Goal: Task Accomplishment & Management: Use online tool/utility

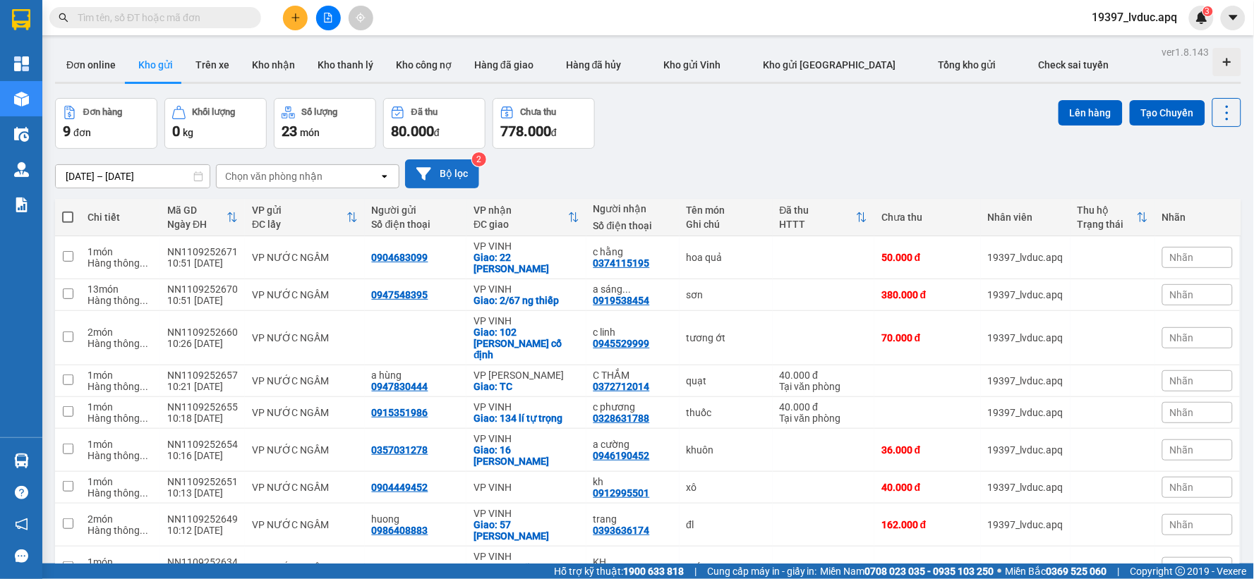
click at [461, 174] on button "Bộ lọc" at bounding box center [442, 173] width 74 height 29
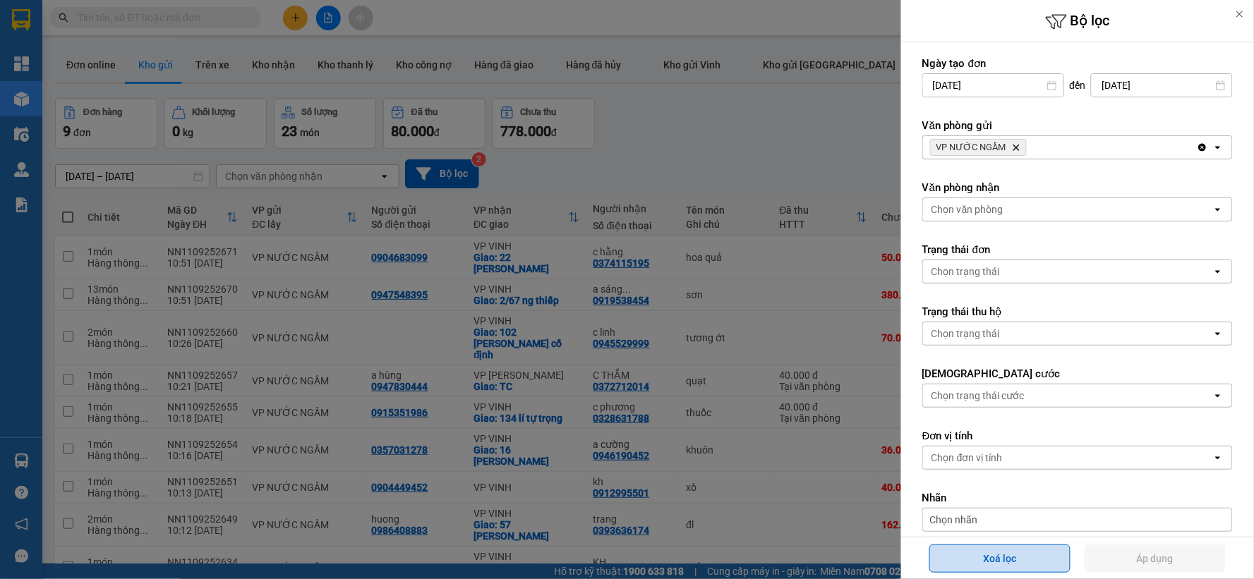
click at [944, 559] on button "Xoá lọc" at bounding box center [999, 559] width 141 height 28
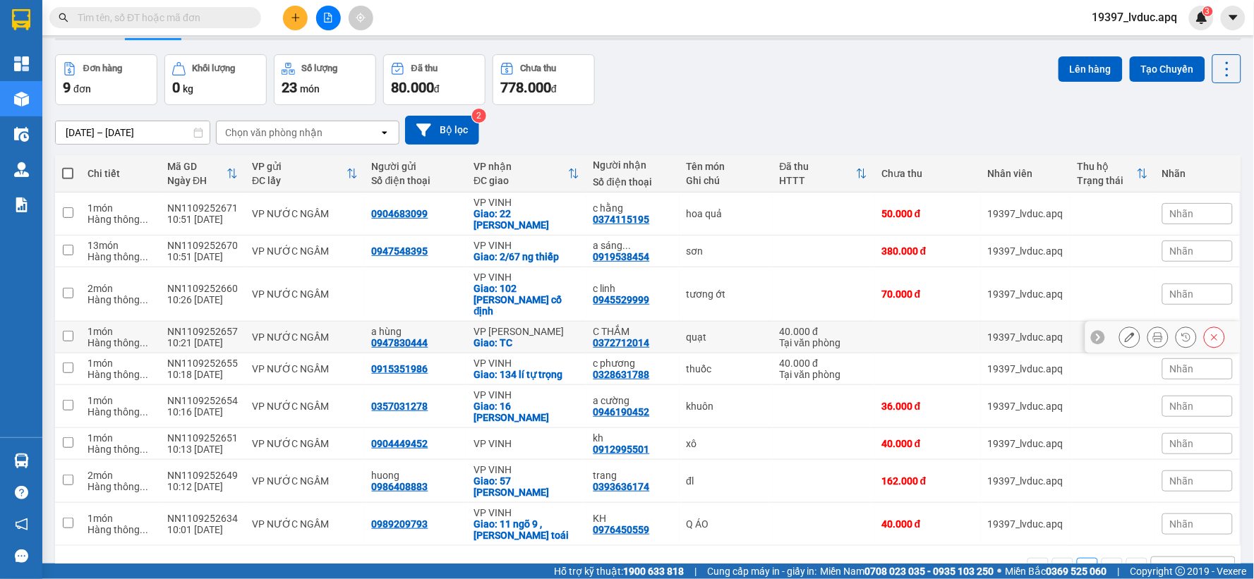
scroll to position [65, 0]
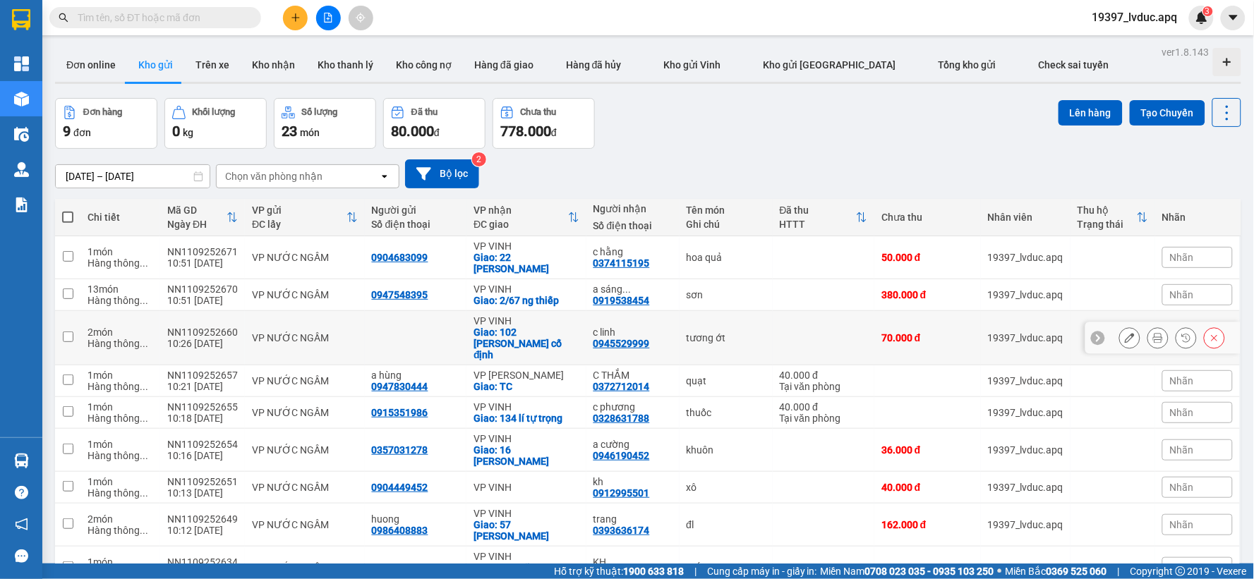
scroll to position [65, 0]
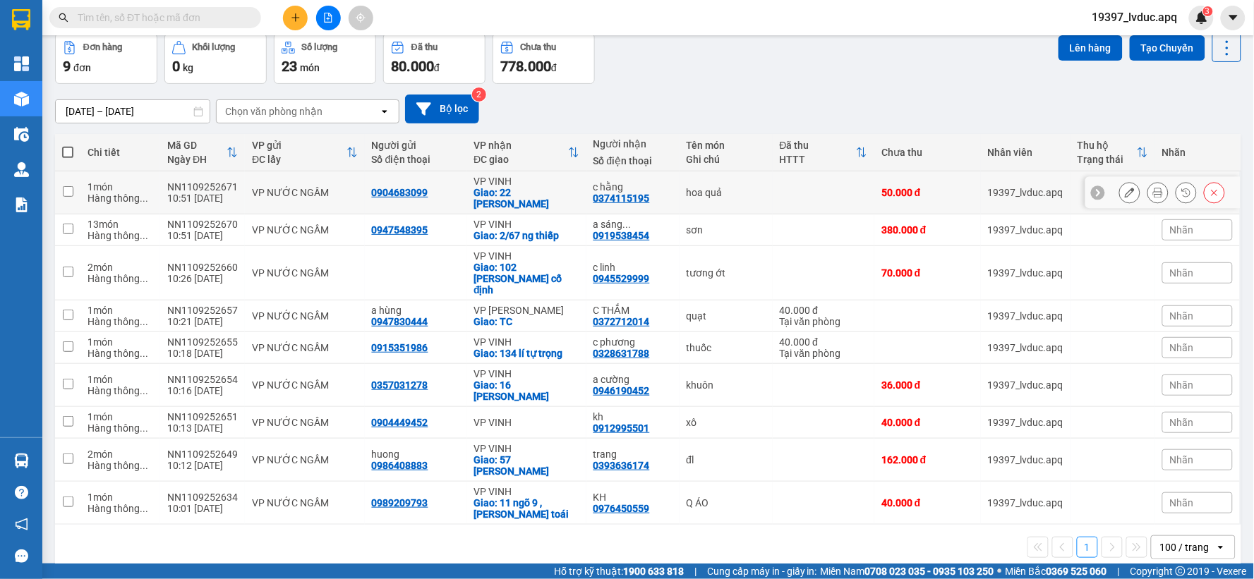
click at [337, 183] on td "VP NƯỚC NGẦM" at bounding box center [304, 192] width 119 height 43
checkbox input "true"
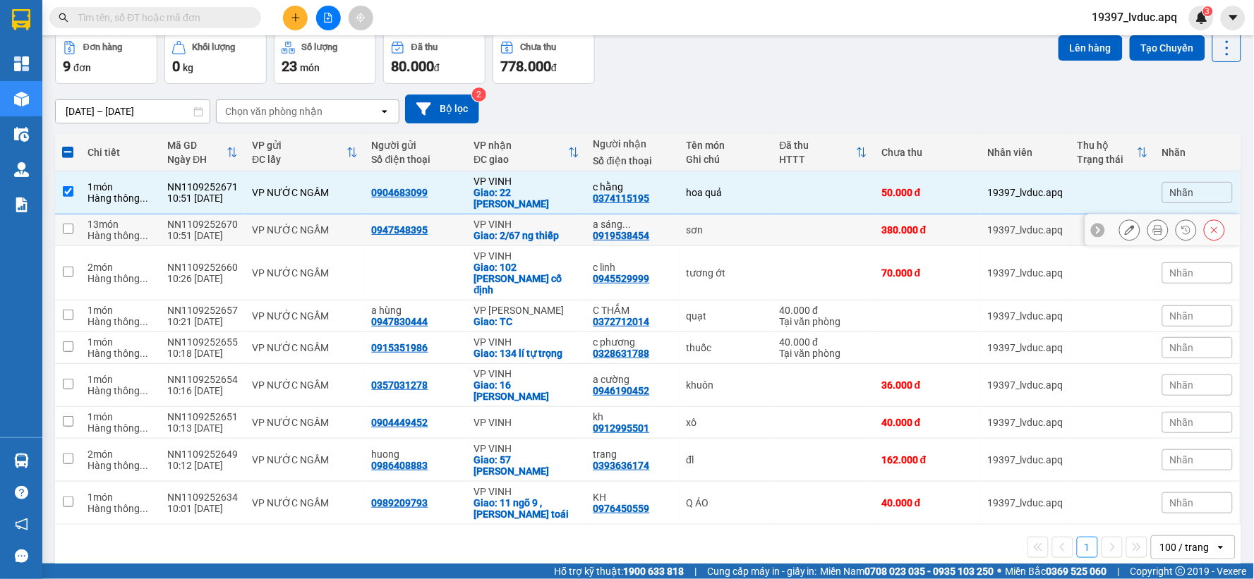
click at [332, 234] on div "VP NƯỚC NGẦM" at bounding box center [304, 229] width 105 height 11
checkbox input "true"
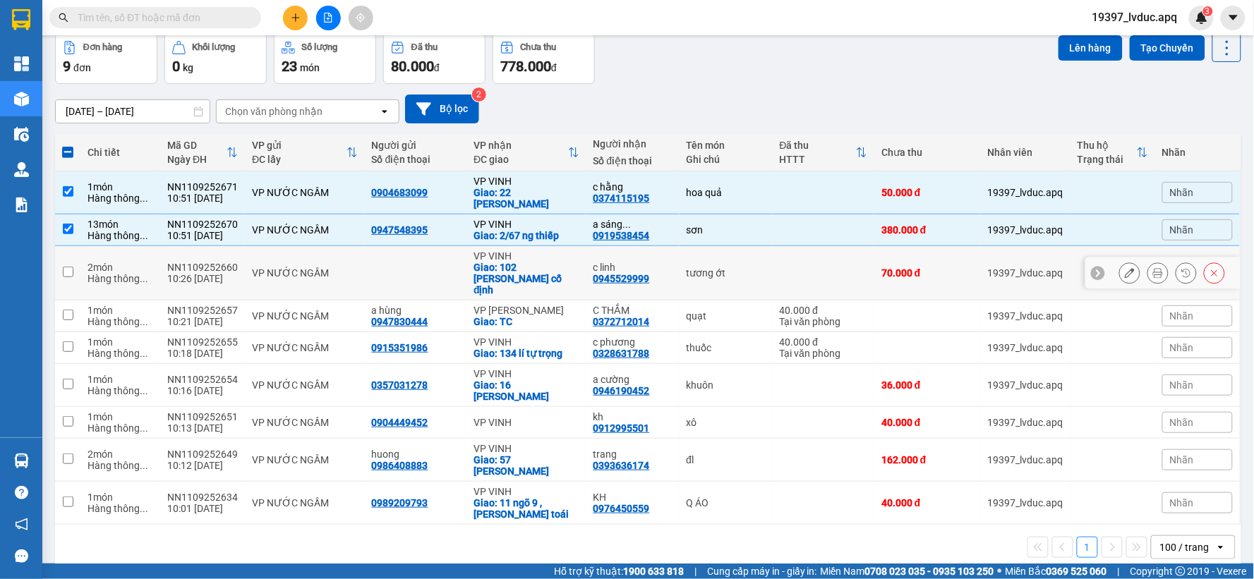
click at [329, 267] on div "VP NƯỚC NGẦM" at bounding box center [304, 272] width 105 height 11
checkbox input "true"
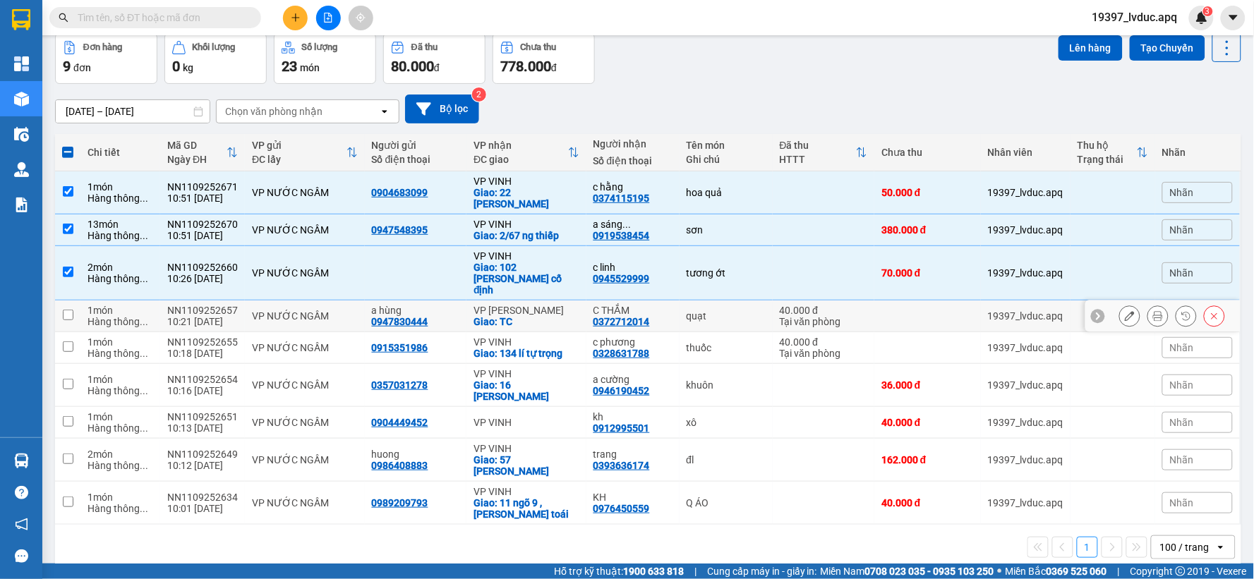
click at [322, 310] on div "VP NƯỚC NGẦM" at bounding box center [304, 315] width 105 height 11
checkbox input "true"
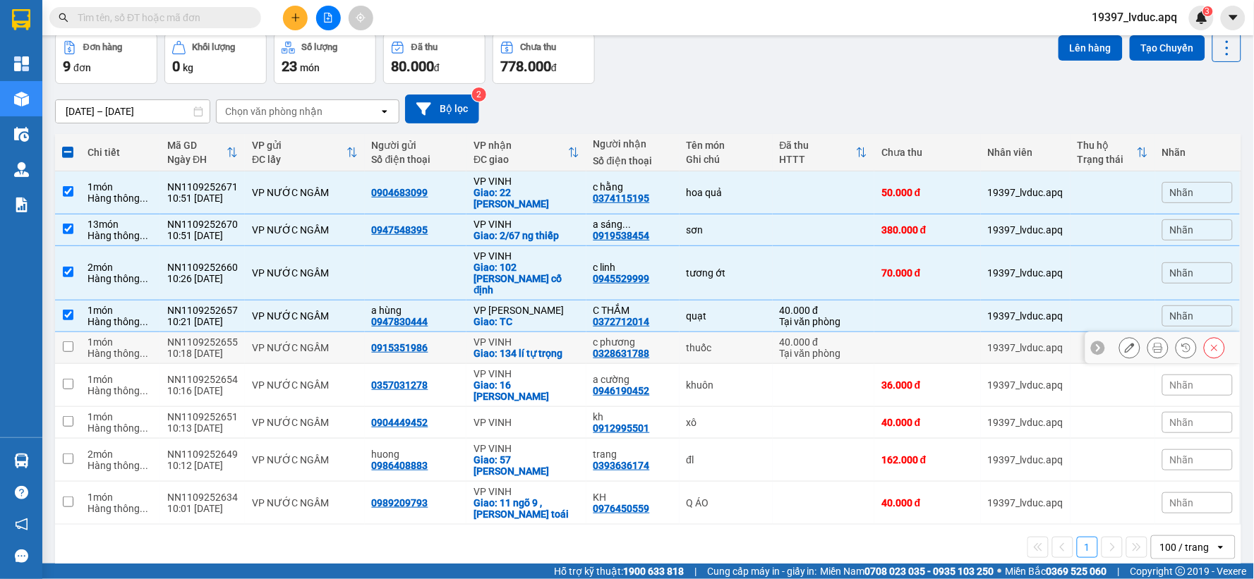
click at [327, 342] on div "VP NƯỚC NGẦM" at bounding box center [304, 347] width 105 height 11
checkbox input "true"
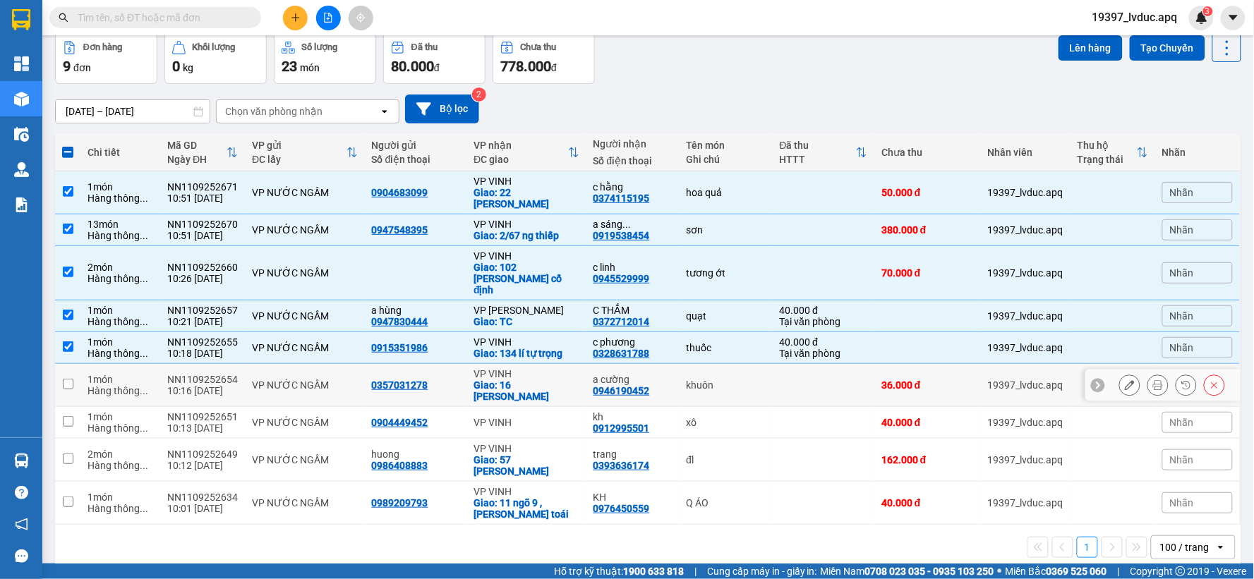
click at [333, 380] on div "VP NƯỚC NGẦM" at bounding box center [304, 385] width 105 height 11
checkbox input "true"
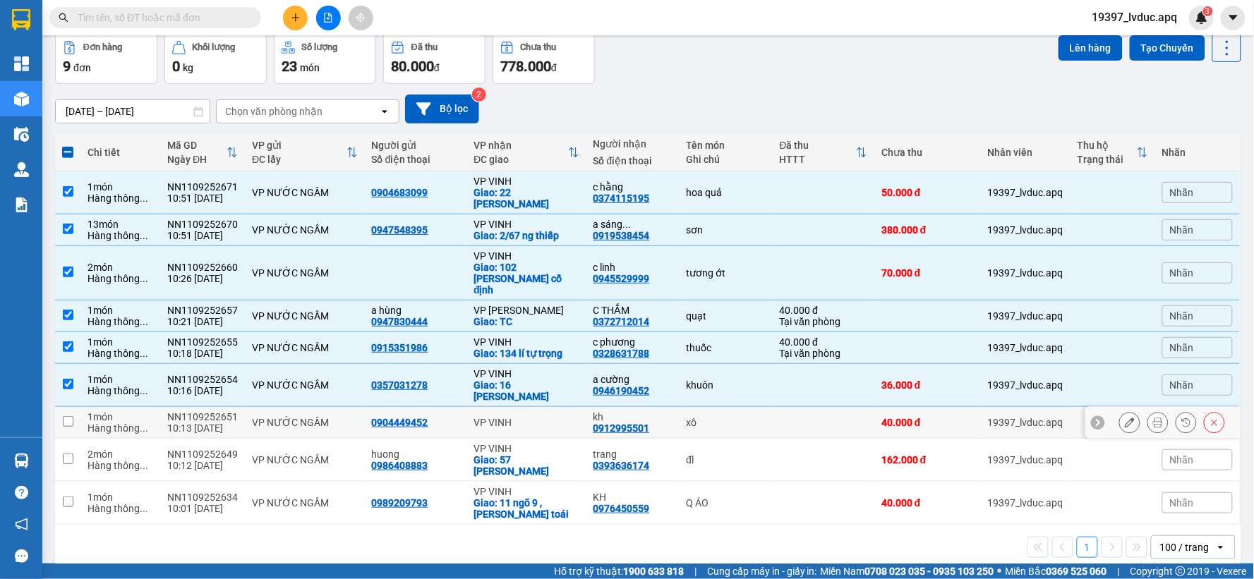
click at [340, 417] on div "VP NƯỚC NGẦM" at bounding box center [304, 422] width 105 height 11
checkbox input "true"
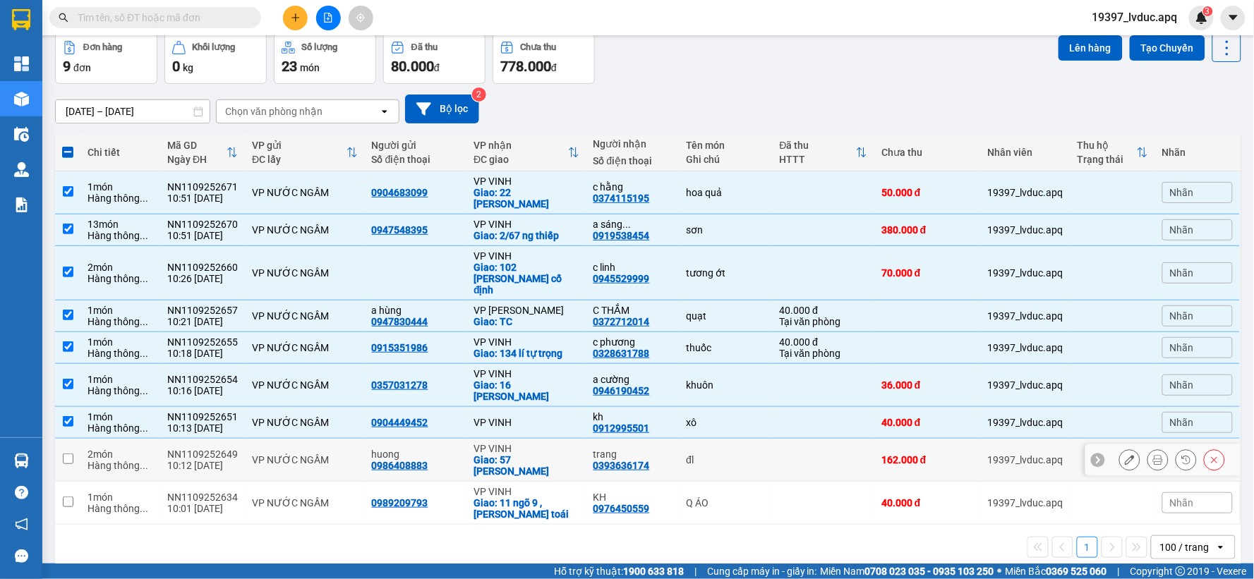
click at [347, 454] on div "VP NƯỚC NGẦM" at bounding box center [304, 459] width 105 height 11
checkbox input "true"
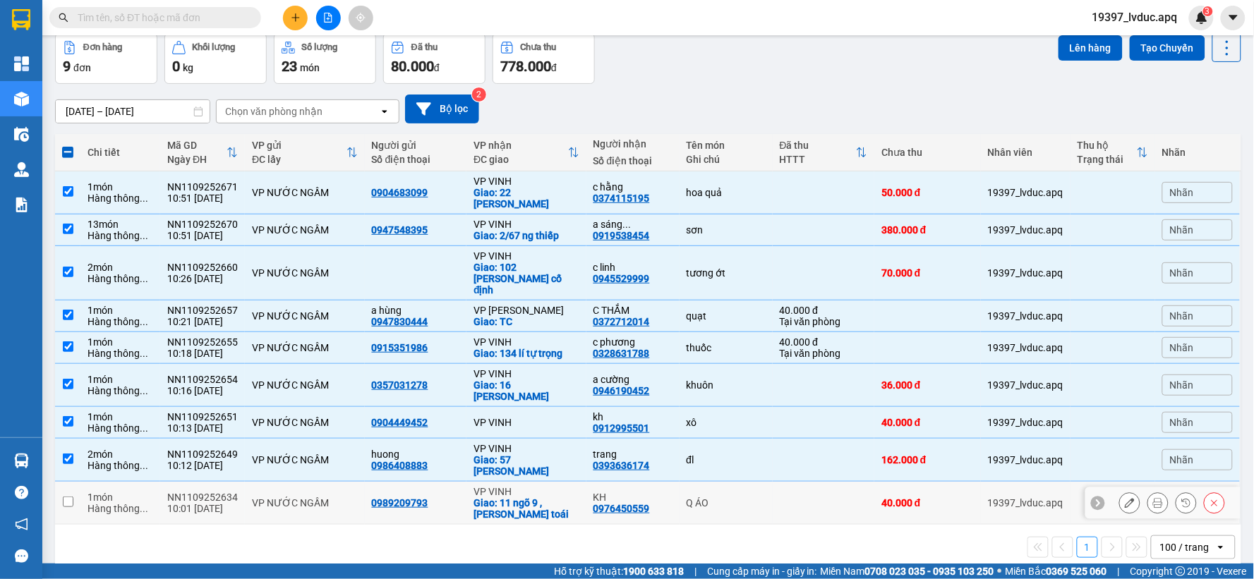
click at [343, 491] on td "VP NƯỚC NGẦM" at bounding box center [304, 503] width 119 height 43
checkbox input "true"
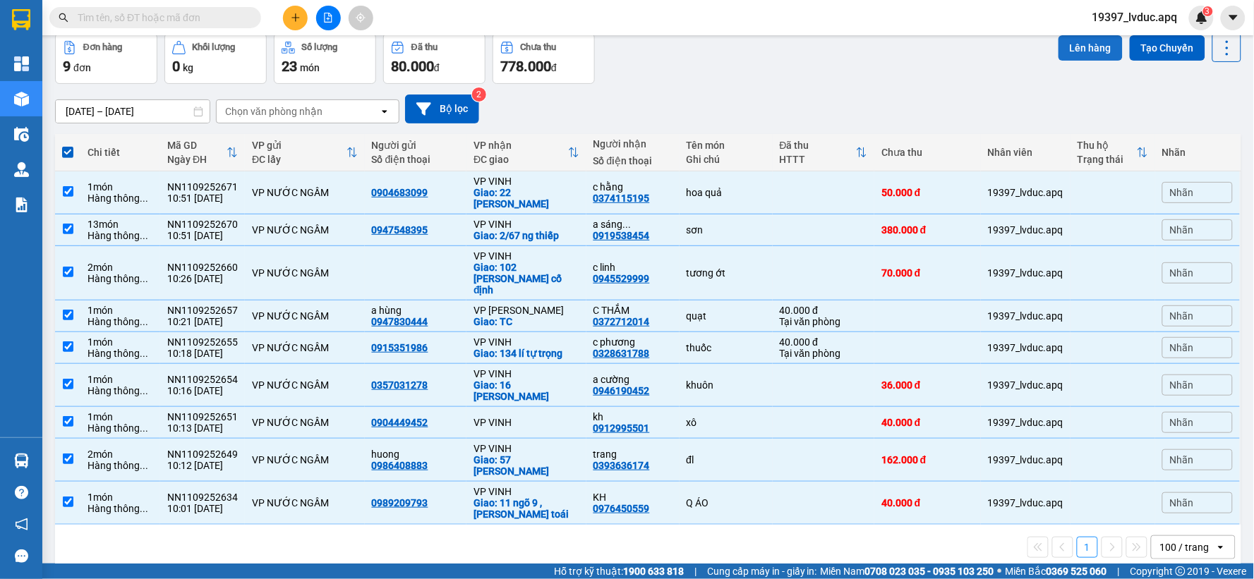
click at [1068, 55] on button "Lên hàng" at bounding box center [1090, 47] width 64 height 25
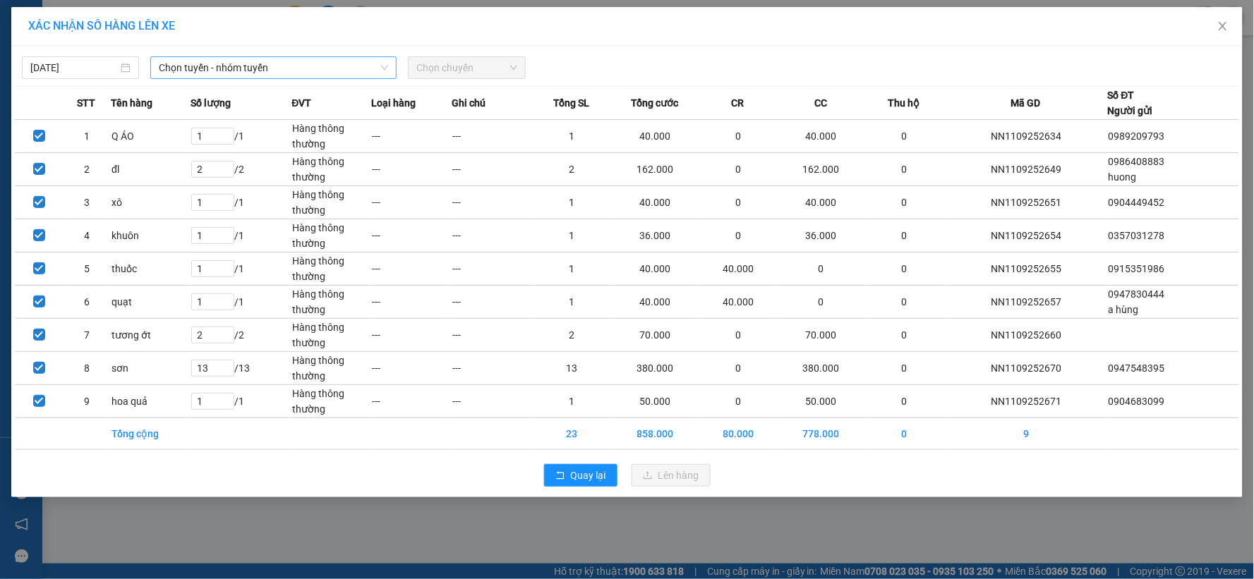
click at [261, 72] on span "Chọn tuyến - nhóm tuyến" at bounding box center [273, 67] width 229 height 21
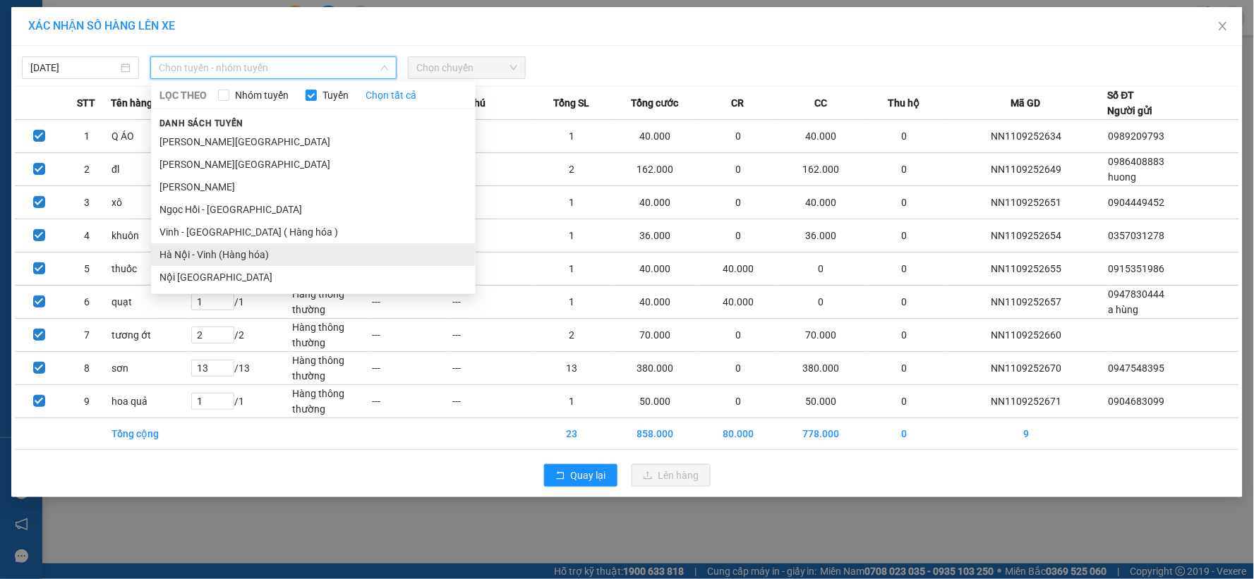
click at [259, 263] on li "Hà Nội - Vinh (Hàng hóa)" at bounding box center [313, 254] width 325 height 23
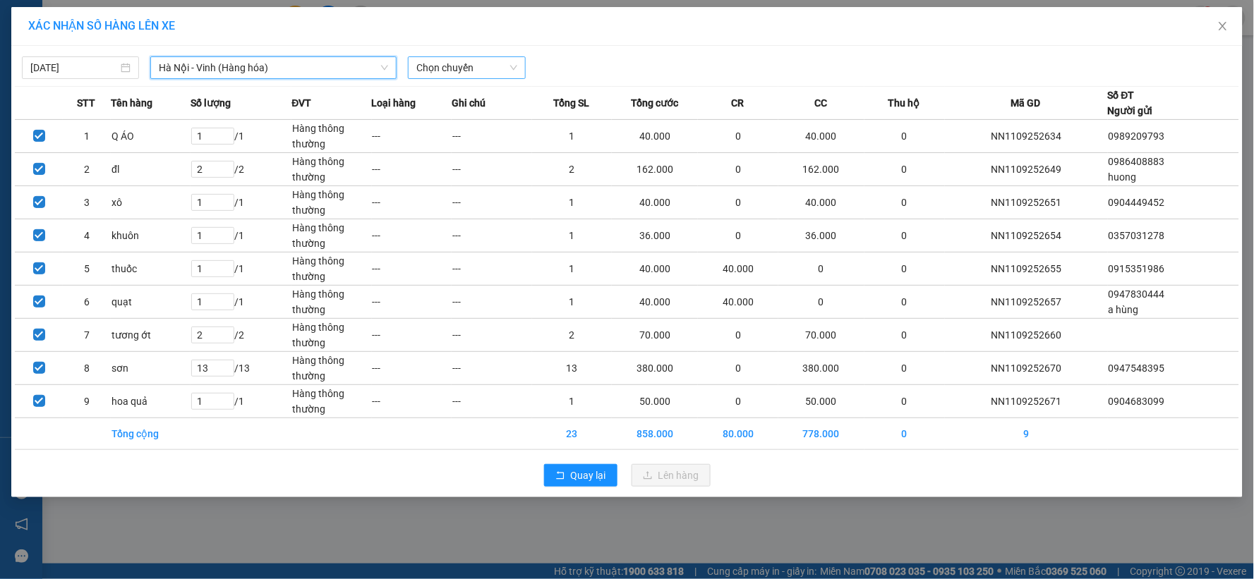
click at [440, 72] on span "Chọn chuyến" at bounding box center [466, 67] width 100 height 21
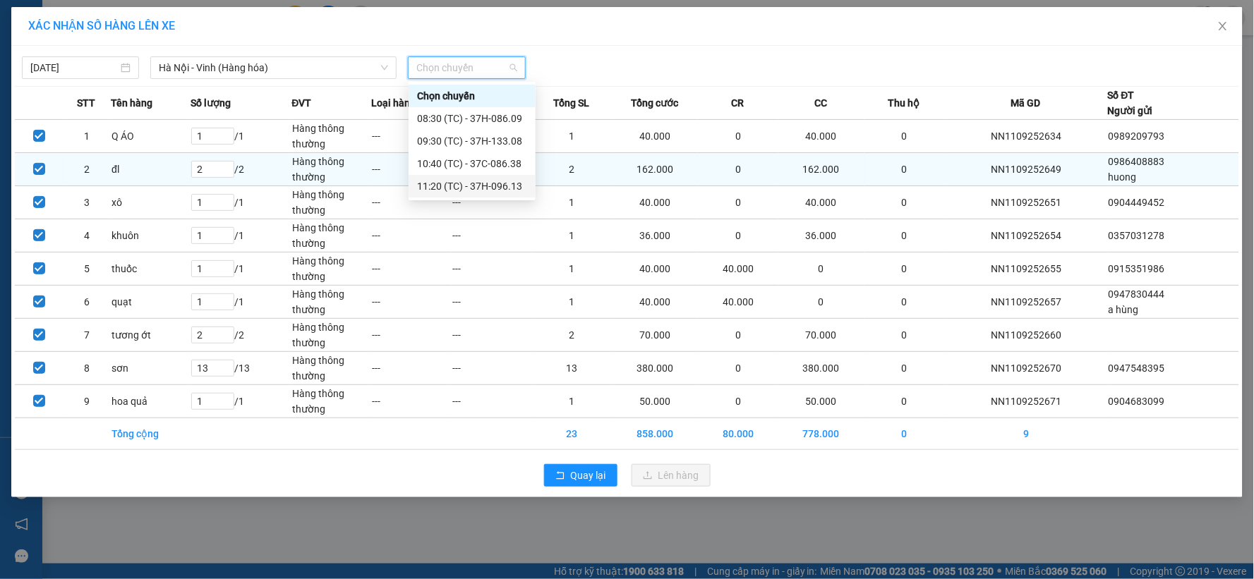
drag, startPoint x: 483, startPoint y: 191, endPoint x: 425, endPoint y: 200, distance: 58.5
click at [482, 191] on div "11:20 (TC) - 37H-096.13" at bounding box center [472, 187] width 110 height 16
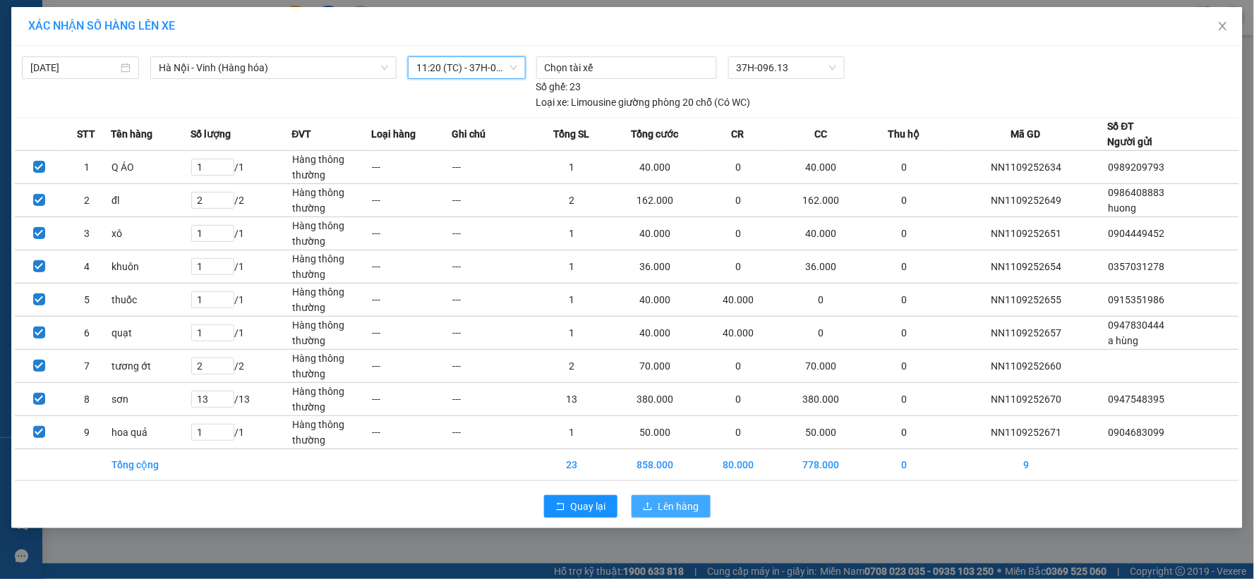
click at [682, 507] on span "Lên hàng" at bounding box center [678, 507] width 41 height 16
